Goal: Communication & Community: Answer question/provide support

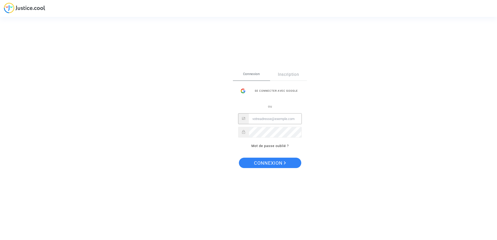
click at [258, 119] on input "Email" at bounding box center [275, 119] width 53 height 10
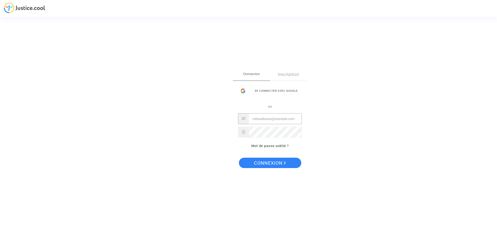
click at [260, 118] on input "Email" at bounding box center [275, 119] width 53 height 10
type input "schek@free.fr"
click at [267, 163] on span "Connexion" at bounding box center [270, 163] width 32 height 11
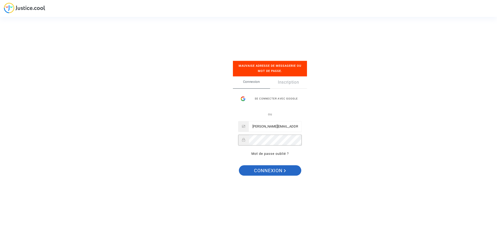
click at [271, 169] on span "Connexion" at bounding box center [270, 171] width 32 height 11
click at [269, 170] on span "Connexion" at bounding box center [270, 171] width 32 height 11
click at [269, 172] on span "Connexion" at bounding box center [270, 171] width 32 height 11
click at [267, 170] on span "Connexion" at bounding box center [270, 171] width 32 height 11
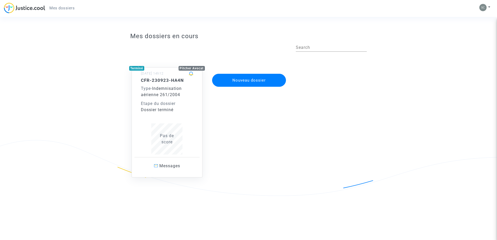
click at [138, 136] on div "CFR-230923-HA4N Type - Indemnisation aérienne 261/2004 Etape du dossier Dossier…" at bounding box center [167, 118] width 66 height 80
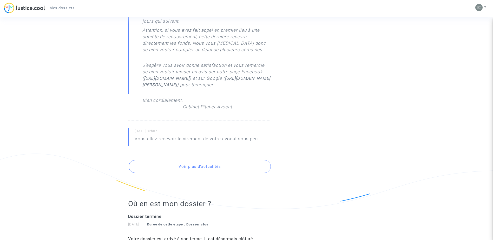
scroll to position [286, 0]
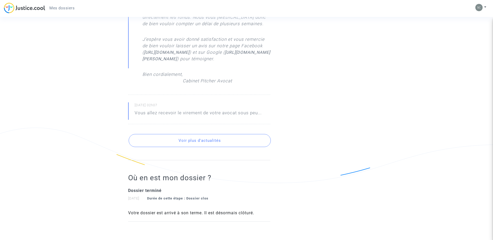
click at [183, 147] on button "Voir plus d'actualités" at bounding box center [200, 140] width 142 height 13
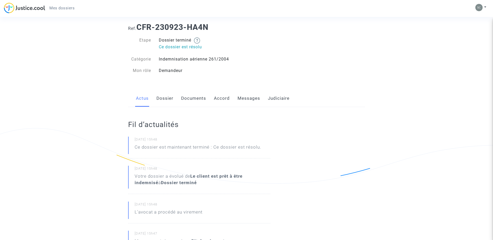
scroll to position [0, 0]
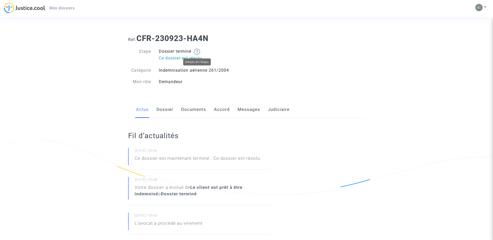
click at [199, 52] on img at bounding box center [197, 52] width 6 height 6
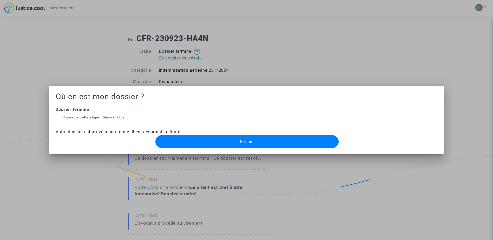
click at [242, 140] on span "Fermer" at bounding box center [247, 141] width 14 height 5
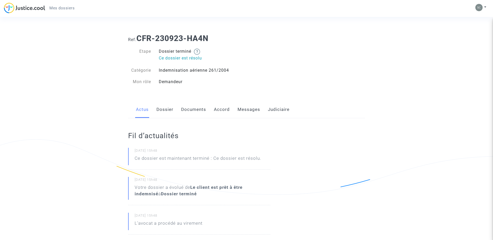
click at [164, 108] on link "Dossier" at bounding box center [164, 109] width 17 height 17
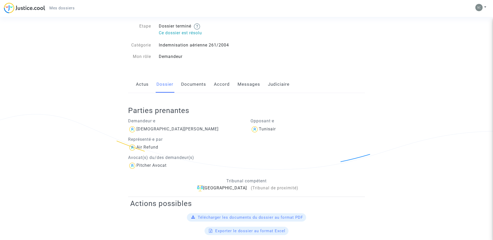
scroll to position [25, 0]
click at [185, 84] on link "Documents" at bounding box center [193, 84] width 25 height 17
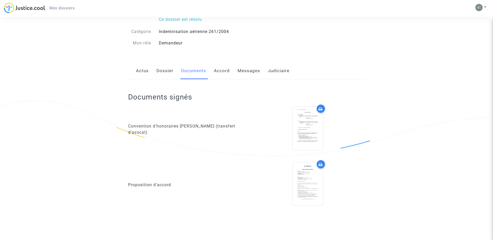
scroll to position [29, 0]
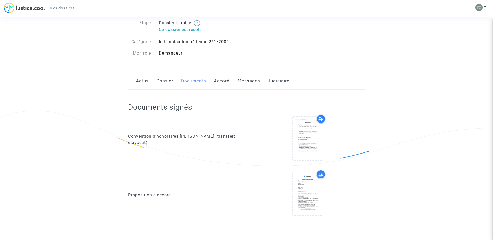
click at [217, 79] on link "Accord" at bounding box center [222, 81] width 16 height 17
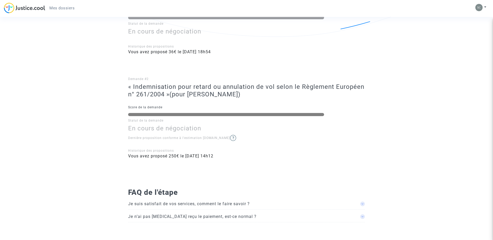
scroll to position [159, 0]
click at [362, 204] on span at bounding box center [362, 203] width 5 height 5
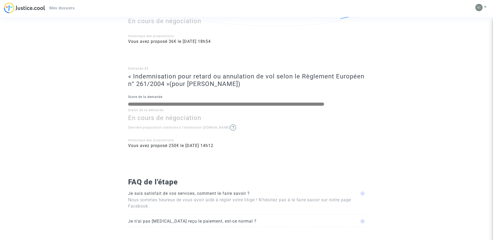
scroll to position [174, 0]
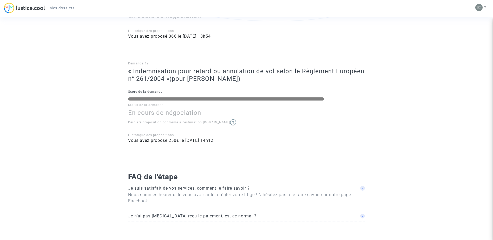
click at [361, 191] on span at bounding box center [362, 188] width 5 height 5
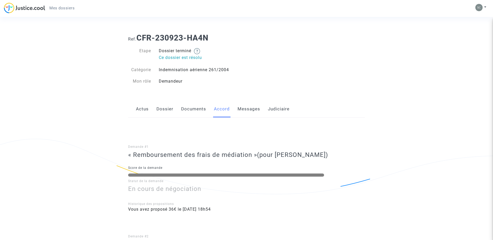
scroll to position [0, 0]
click at [248, 107] on link "Messages" at bounding box center [249, 109] width 23 height 17
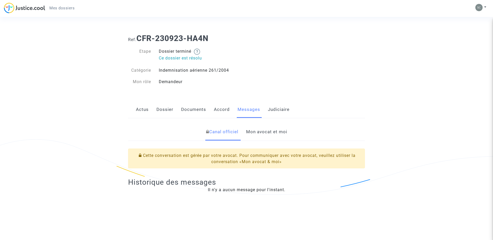
click at [259, 130] on link "Mon avocat et moi" at bounding box center [266, 131] width 41 height 17
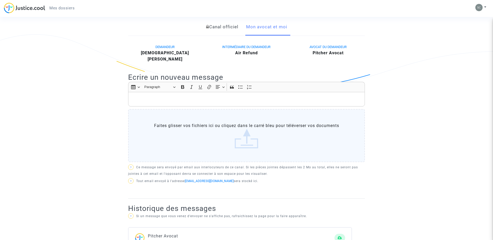
scroll to position [104, 0]
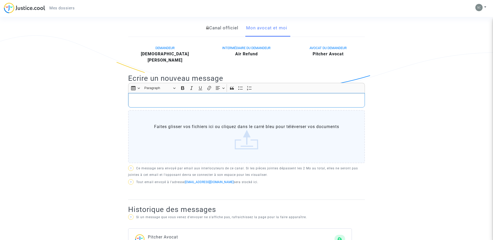
click at [135, 93] on div "Rich Text Editor, main" at bounding box center [246, 100] width 237 height 15
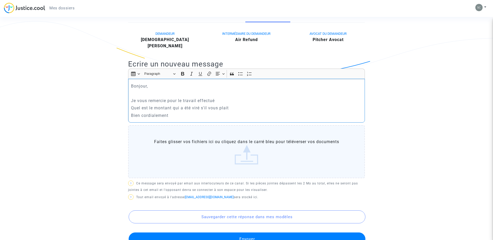
scroll to position [156, 0]
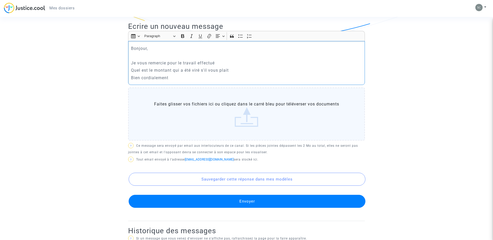
click at [246, 195] on button "Envoyer" at bounding box center [247, 201] width 237 height 13
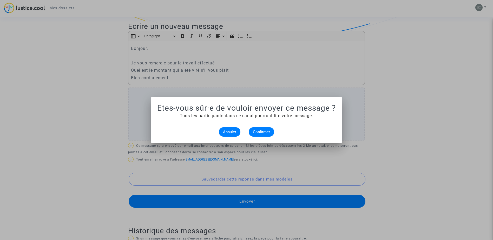
scroll to position [0, 0]
click at [263, 131] on span "Confirmer" at bounding box center [261, 132] width 17 height 5
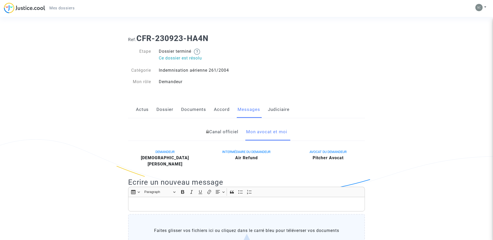
click at [276, 110] on link "Judiciaire" at bounding box center [279, 109] width 22 height 17
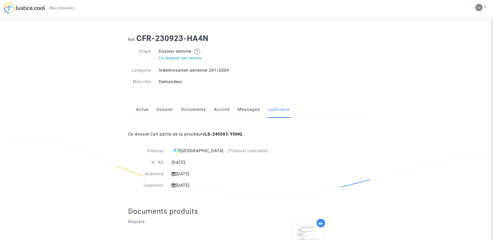
click at [247, 110] on link "Messages" at bounding box center [249, 109] width 23 height 17
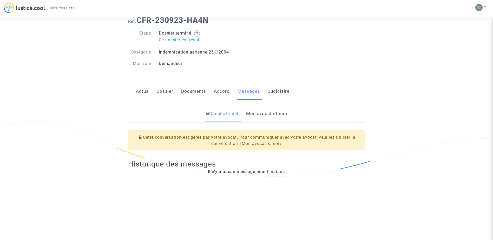
scroll to position [26, 0]
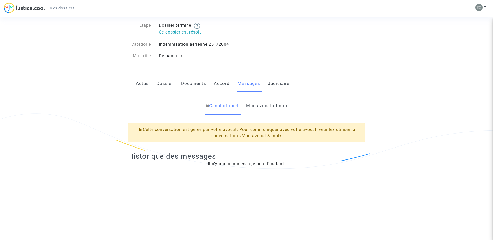
click at [231, 164] on div "Il n'y a aucun message pour l'instant." at bounding box center [246, 164] width 237 height 6
click at [255, 105] on link "Mon avocat et moi" at bounding box center [266, 105] width 41 height 17
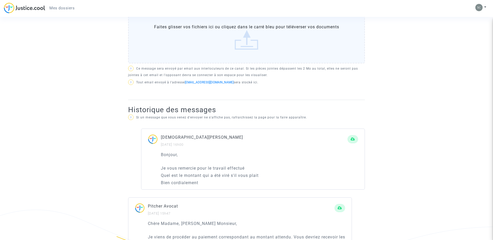
scroll to position [208, 0]
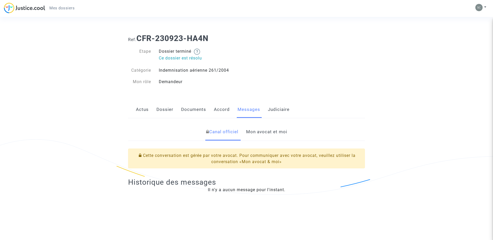
click at [266, 131] on link "Mon avocat et moi" at bounding box center [266, 131] width 41 height 17
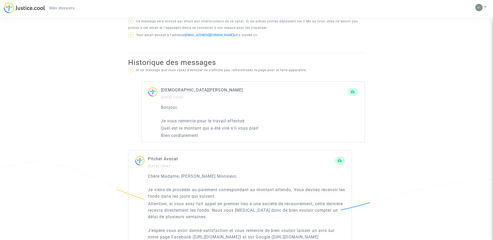
scroll to position [260, 0]
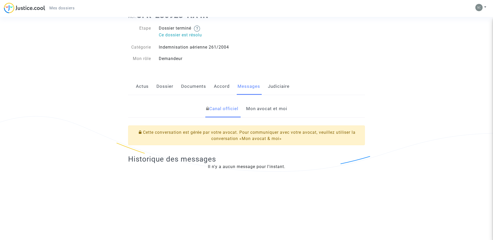
scroll to position [14, 0]
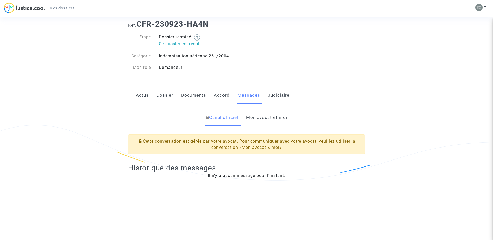
click at [256, 116] on link "Mon avocat et moi" at bounding box center [266, 117] width 41 height 17
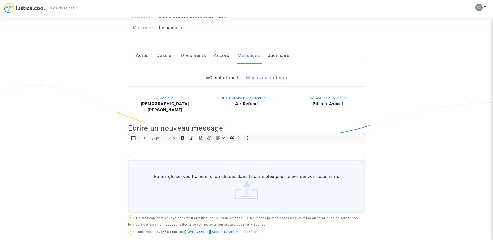
scroll to position [40, 0]
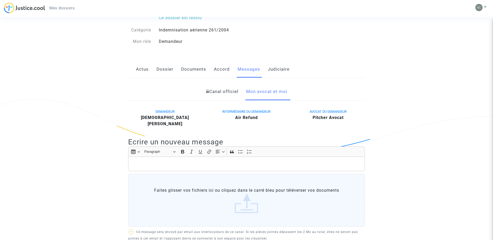
click at [189, 70] on link "Documents" at bounding box center [193, 69] width 25 height 17
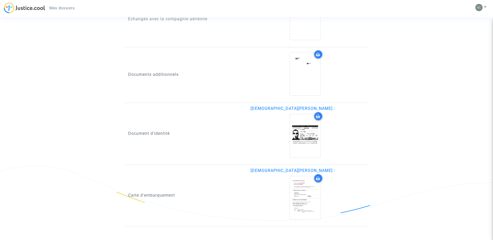
scroll to position [496, 0]
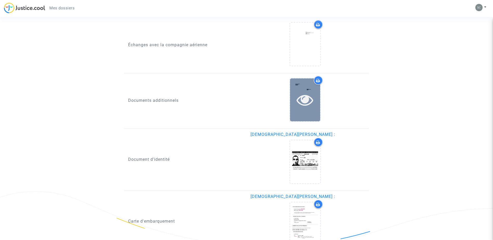
click at [306, 88] on div at bounding box center [305, 100] width 30 height 43
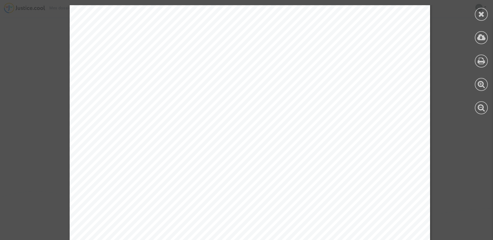
scroll to position [0, 0]
click at [477, 14] on div at bounding box center [481, 14] width 13 height 13
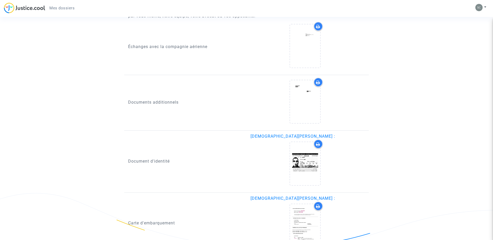
scroll to position [496, 0]
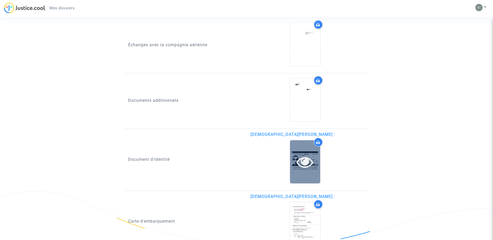
click at [304, 165] on icon at bounding box center [305, 162] width 17 height 17
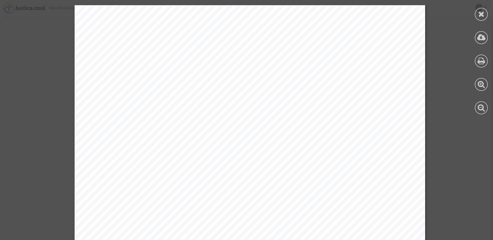
scroll to position [444, 0]
click at [482, 13] on icon at bounding box center [481, 14] width 6 height 8
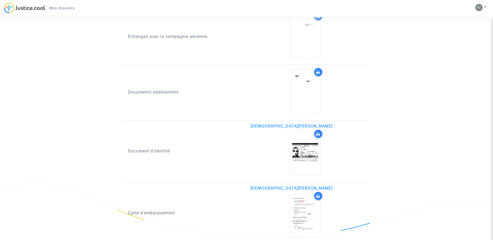
scroll to position [522, 0]
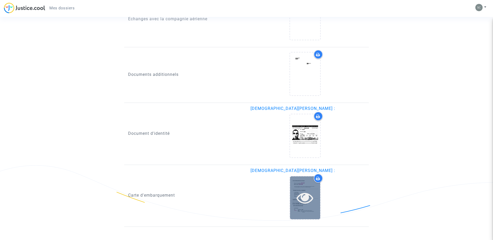
click at [302, 197] on icon at bounding box center [305, 197] width 17 height 17
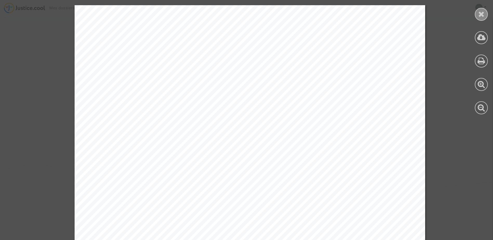
click at [482, 14] on icon at bounding box center [481, 14] width 6 height 8
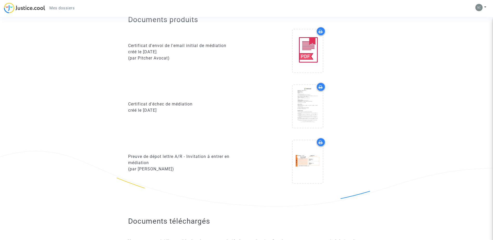
scroll to position [237, 0]
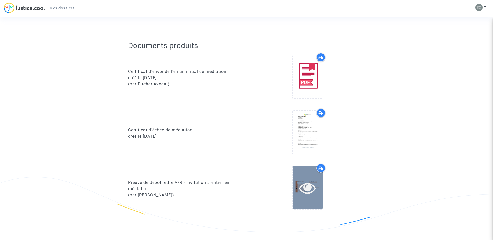
click at [303, 185] on icon at bounding box center [307, 188] width 17 height 17
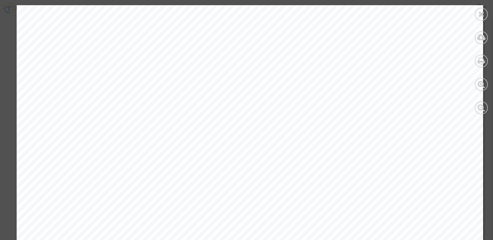
scroll to position [81, 0]
click at [480, 13] on icon at bounding box center [481, 14] width 6 height 8
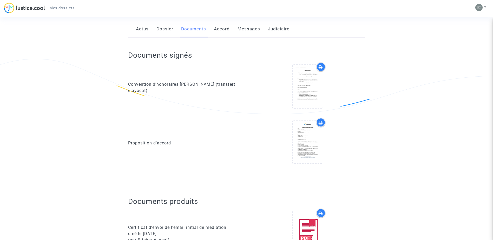
click at [166, 29] on link "Dossier" at bounding box center [164, 29] width 17 height 17
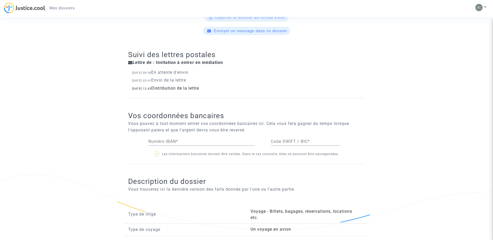
scroll to position [260, 0]
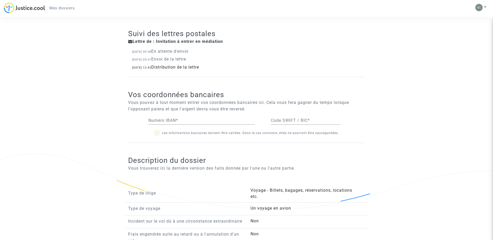
click at [174, 121] on input "Numéro IBAN *" at bounding box center [201, 120] width 106 height 5
click at [173, 121] on input "Numéro IBAN *" at bounding box center [201, 120] width 106 height 5
click at [172, 121] on input "Numéro IBAN *" at bounding box center [201, 120] width 106 height 5
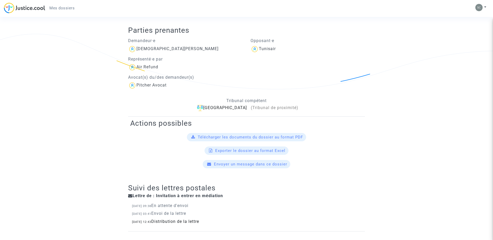
scroll to position [156, 0]
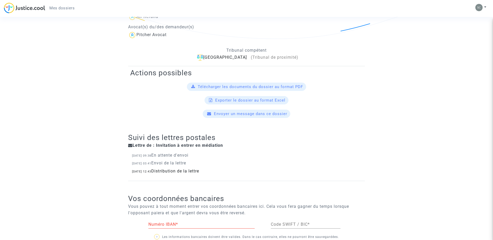
click at [218, 88] on span "Télécharger les documents du dossier au format PDF" at bounding box center [250, 86] width 105 height 5
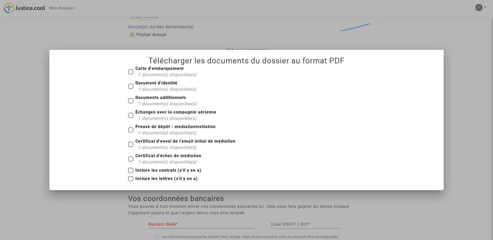
click at [402, 34] on div at bounding box center [246, 120] width 493 height 240
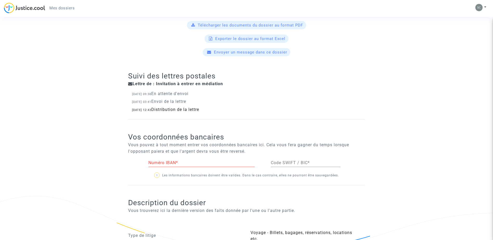
scroll to position [234, 0]
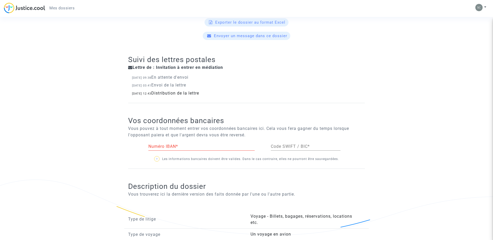
click at [157, 146] on input "Numéro IBAN *" at bounding box center [201, 146] width 106 height 5
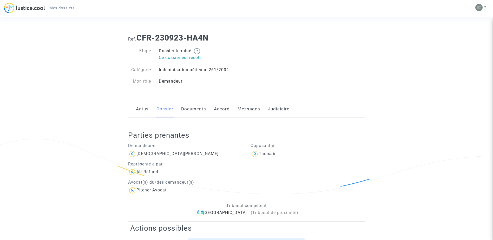
scroll to position [0, 0]
click at [250, 109] on link "Messages" at bounding box center [249, 109] width 23 height 17
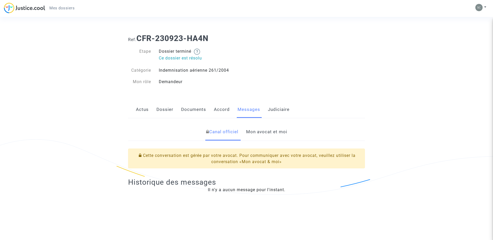
click at [265, 134] on link "Mon avocat et moi" at bounding box center [266, 131] width 41 height 17
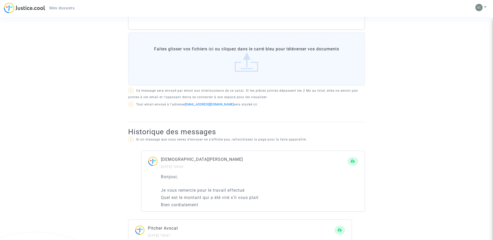
scroll to position [130, 0]
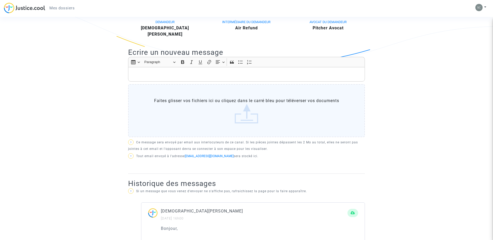
click at [149, 71] on p "Rich Text Editor, main" at bounding box center [246, 74] width 231 height 6
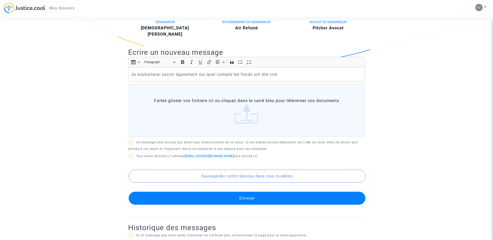
click at [243, 192] on button "Envoyer" at bounding box center [247, 198] width 237 height 13
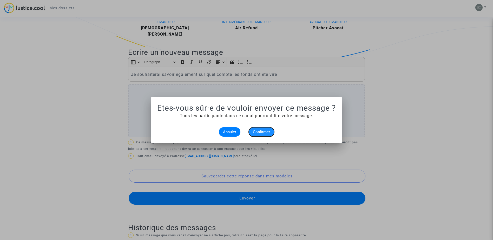
click at [260, 132] on span "Confirmer" at bounding box center [261, 132] width 17 height 5
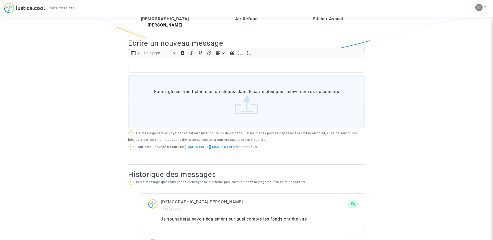
scroll to position [130, 0]
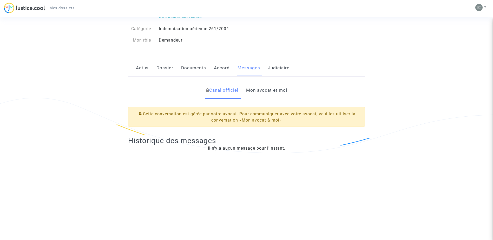
scroll to position [40, 0]
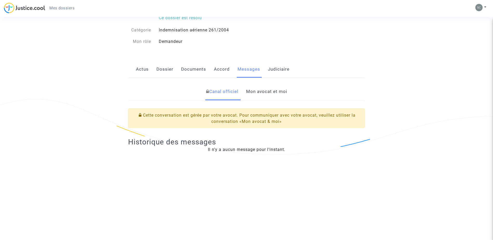
click at [255, 90] on link "Mon avocat et moi" at bounding box center [266, 91] width 41 height 17
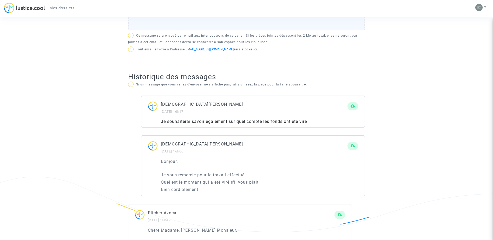
scroll to position [248, 0]
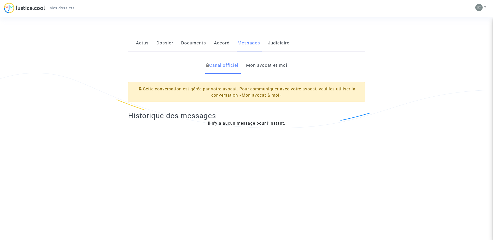
scroll to position [66, 0]
click at [264, 64] on link "Mon avocat et moi" at bounding box center [266, 65] width 41 height 17
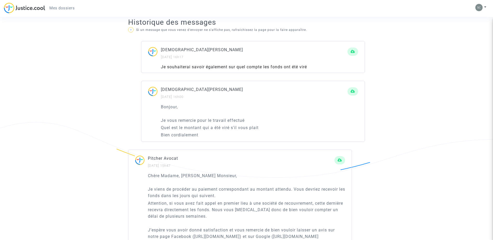
scroll to position [276, 0]
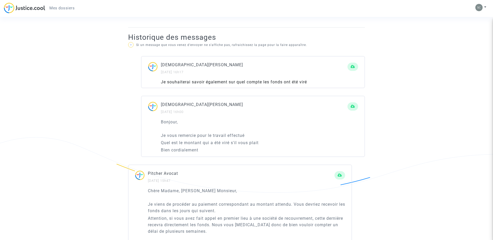
click at [38, 145] on div "Ref. CFR-230923-HA4N Etape Dossier terminé Ce dossier est résolu Catégorie Inde…" at bounding box center [246, 166] width 493 height 824
